Goal: Task Accomplishment & Management: Complete application form

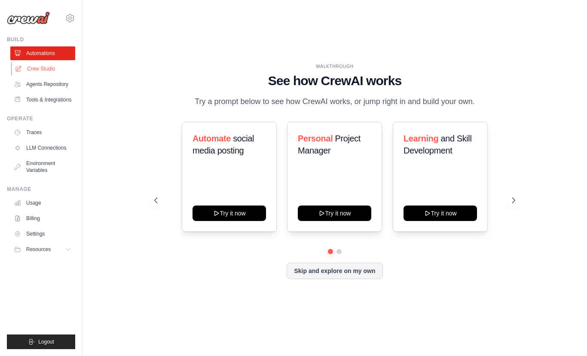
click at [51, 71] on link "Crew Studio" at bounding box center [43, 69] width 65 height 14
click at [55, 66] on link "Crew Studio" at bounding box center [43, 69] width 65 height 14
click at [53, 102] on link "Tools & Integrations" at bounding box center [43, 100] width 65 height 14
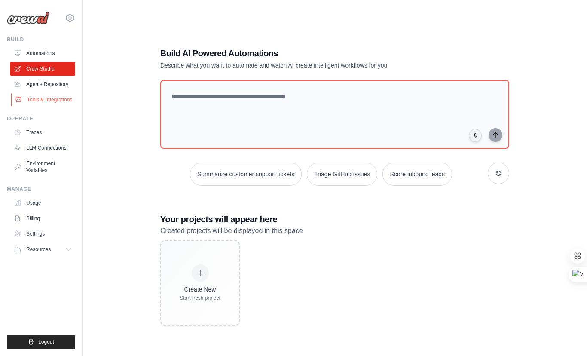
click at [56, 103] on link "Tools & Integrations" at bounding box center [43, 100] width 65 height 14
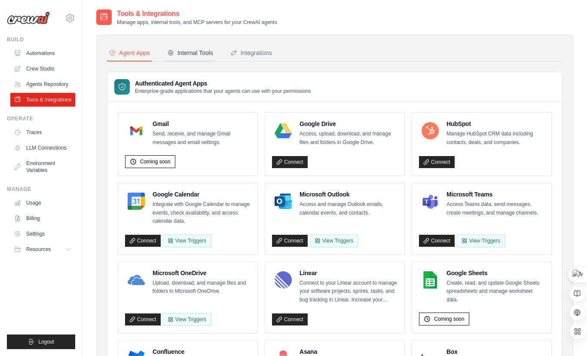
click at [198, 46] on button "Internal Tools" at bounding box center [189, 53] width 49 height 16
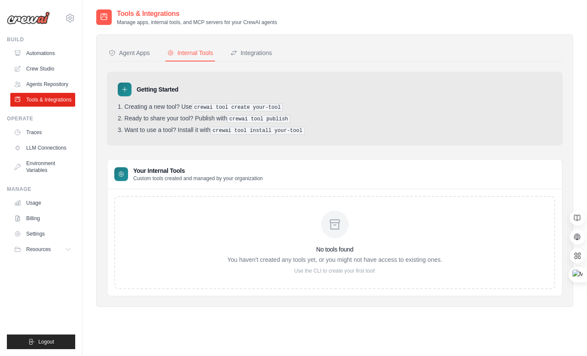
click at [243, 116] on pre "crewai tool publish" at bounding box center [258, 119] width 63 height 8
click at [238, 131] on pre "crewai tool install your-tool" at bounding box center [257, 131] width 94 height 8
click at [243, 50] on div "Integrations" at bounding box center [251, 53] width 42 height 9
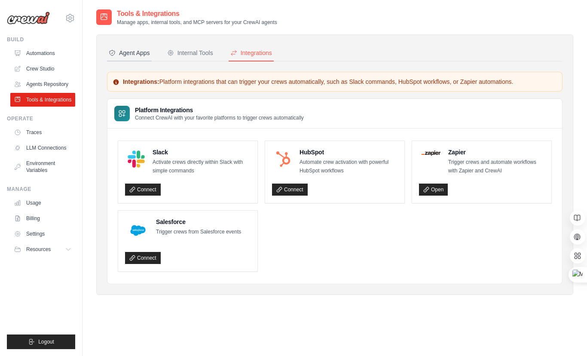
click at [133, 55] on div "Agent Apps" at bounding box center [129, 53] width 41 height 9
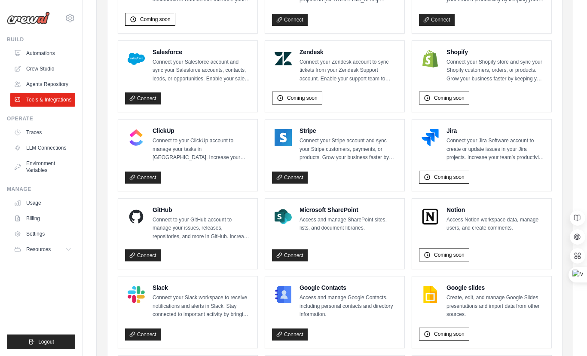
scroll to position [456, 0]
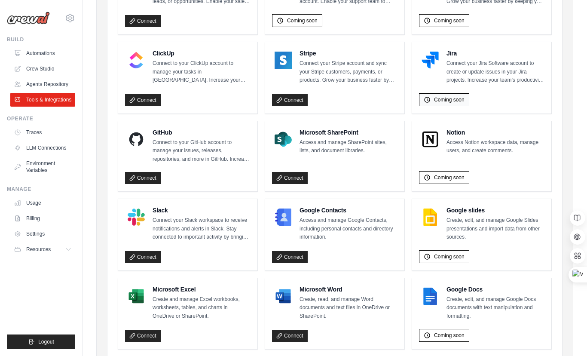
click at [440, 98] on span "Coming soon" at bounding box center [449, 99] width 30 height 7
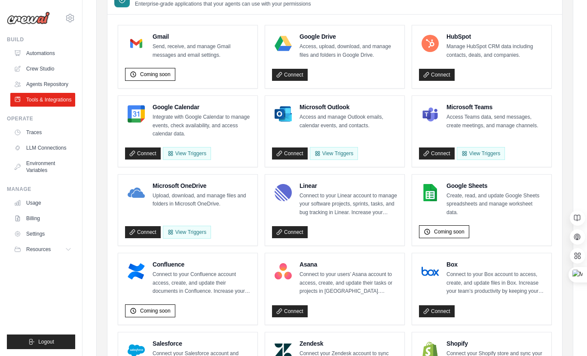
scroll to position [0, 0]
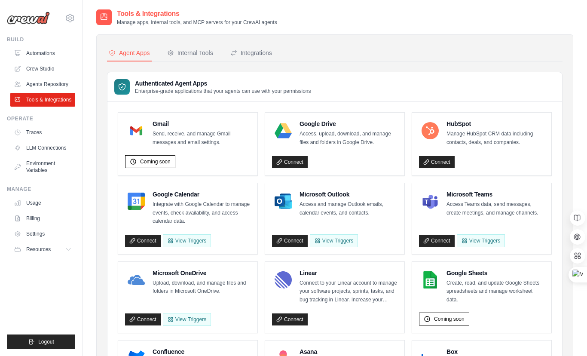
click at [180, 85] on h3 "Authenticated Agent Apps" at bounding box center [223, 83] width 176 height 9
click at [161, 88] on p "Enterprise-grade applications that your agents can use with your permissions" at bounding box center [223, 91] width 176 height 7
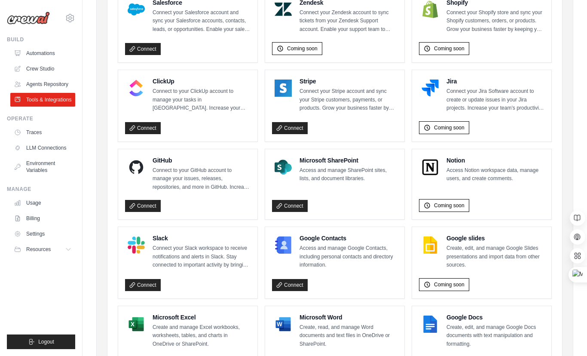
scroll to position [491, 0]
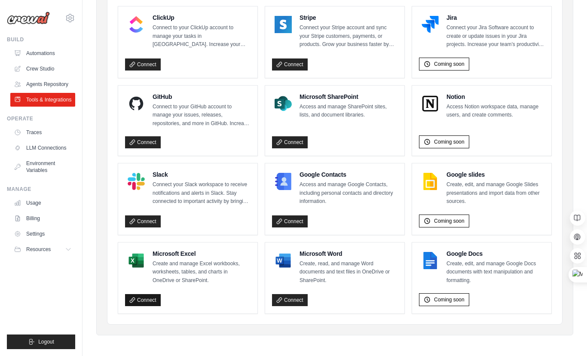
click at [145, 300] on link "Connect" at bounding box center [143, 300] width 36 height 12
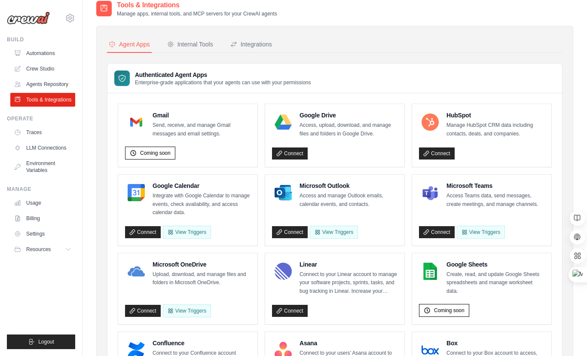
scroll to position [0, 0]
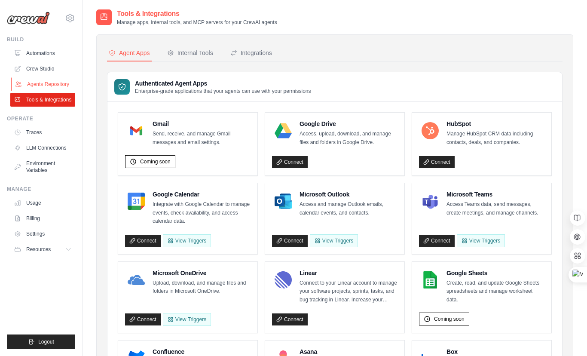
click at [47, 87] on link "Agents Repository" at bounding box center [43, 84] width 65 height 14
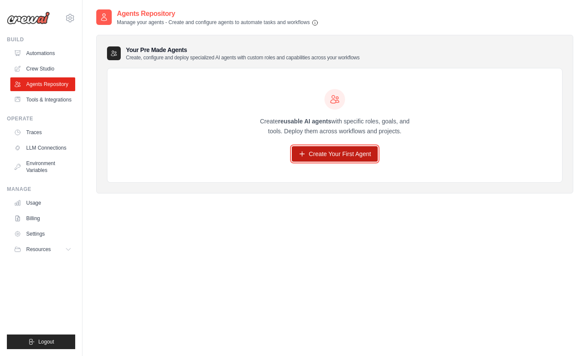
click at [331, 158] on link "Create Your First Agent" at bounding box center [335, 153] width 86 height 15
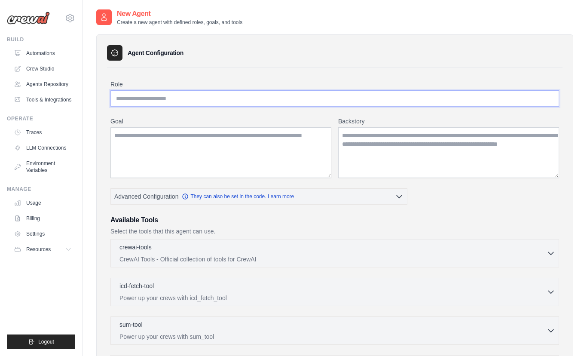
click at [180, 98] on input "Role" at bounding box center [334, 98] width 448 height 16
click at [64, 249] on button "Resources" at bounding box center [43, 249] width 65 height 14
click at [55, 266] on span "Documentation" at bounding box center [47, 263] width 35 height 7
